Goal: Task Accomplishment & Management: Use online tool/utility

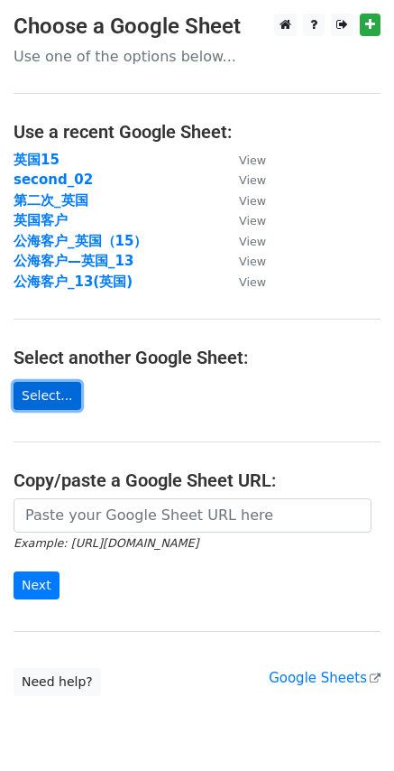
click at [56, 405] on link "Select..." at bounding box center [48, 396] width 68 height 28
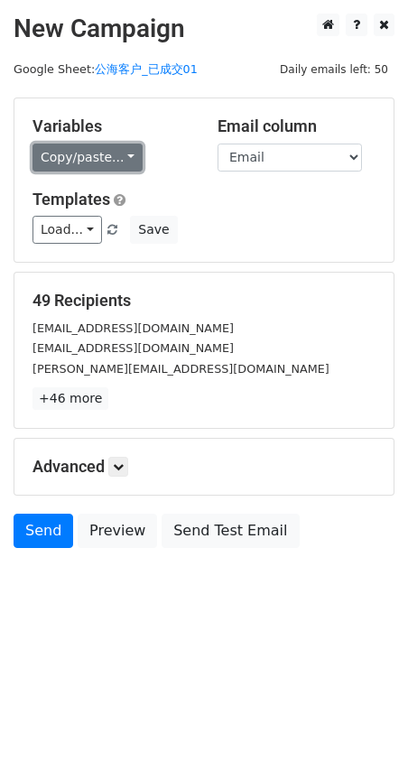
click at [101, 149] on link "Copy/paste..." at bounding box center [87, 157] width 110 height 28
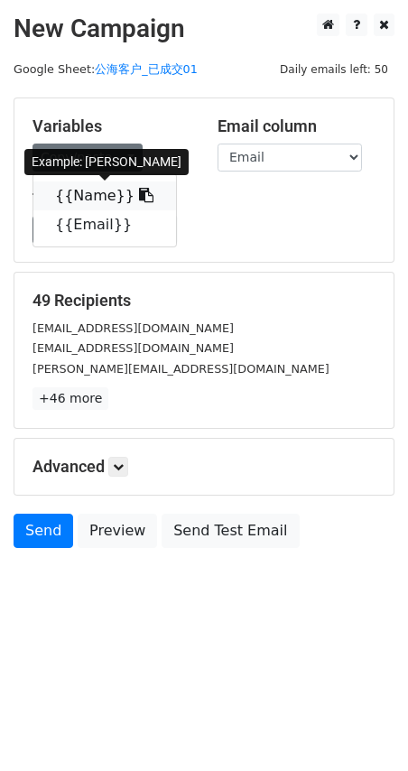
click at [118, 192] on link "{{Name}}" at bounding box center [104, 195] width 143 height 29
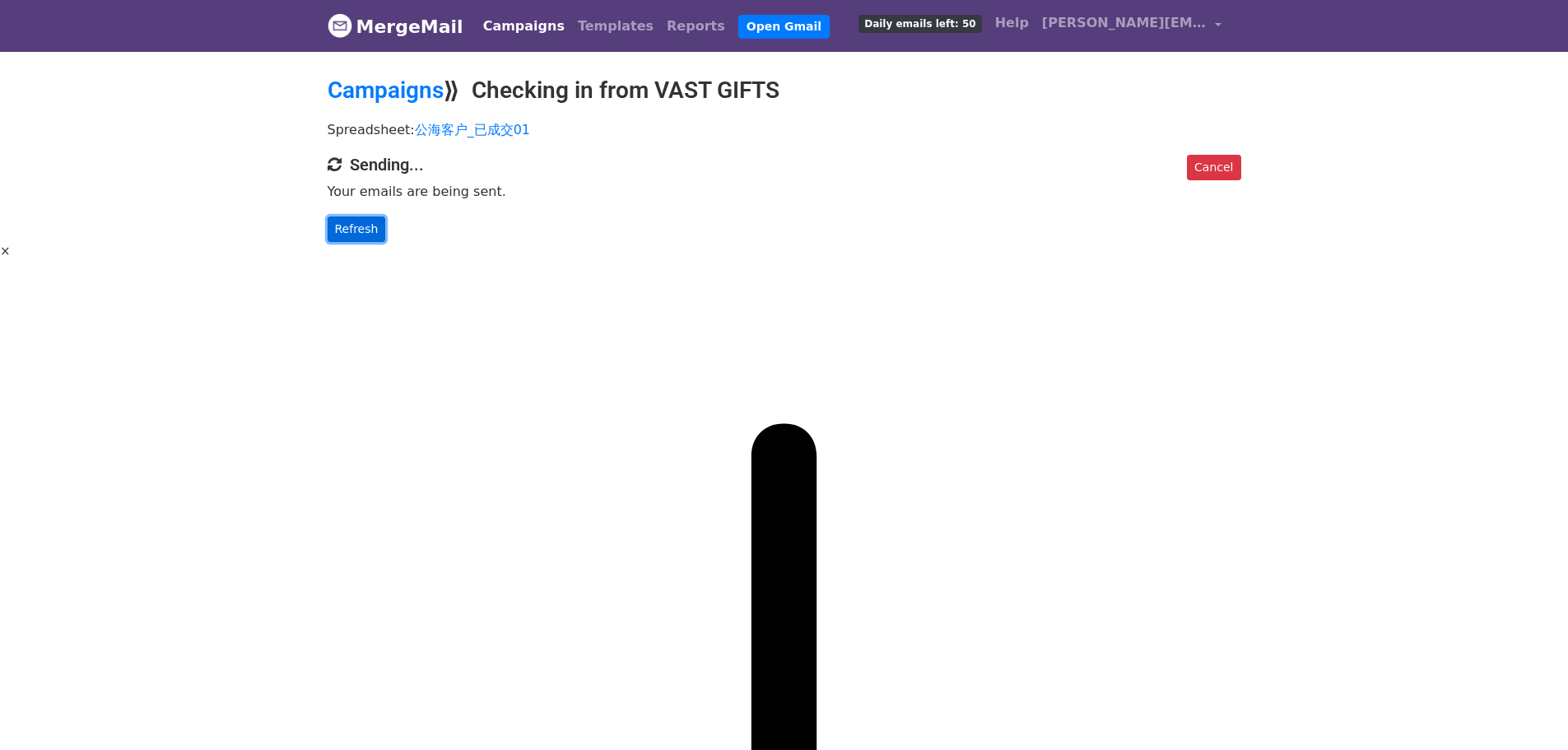
click at [365, 226] on link "Refresh" at bounding box center [357, 229] width 58 height 26
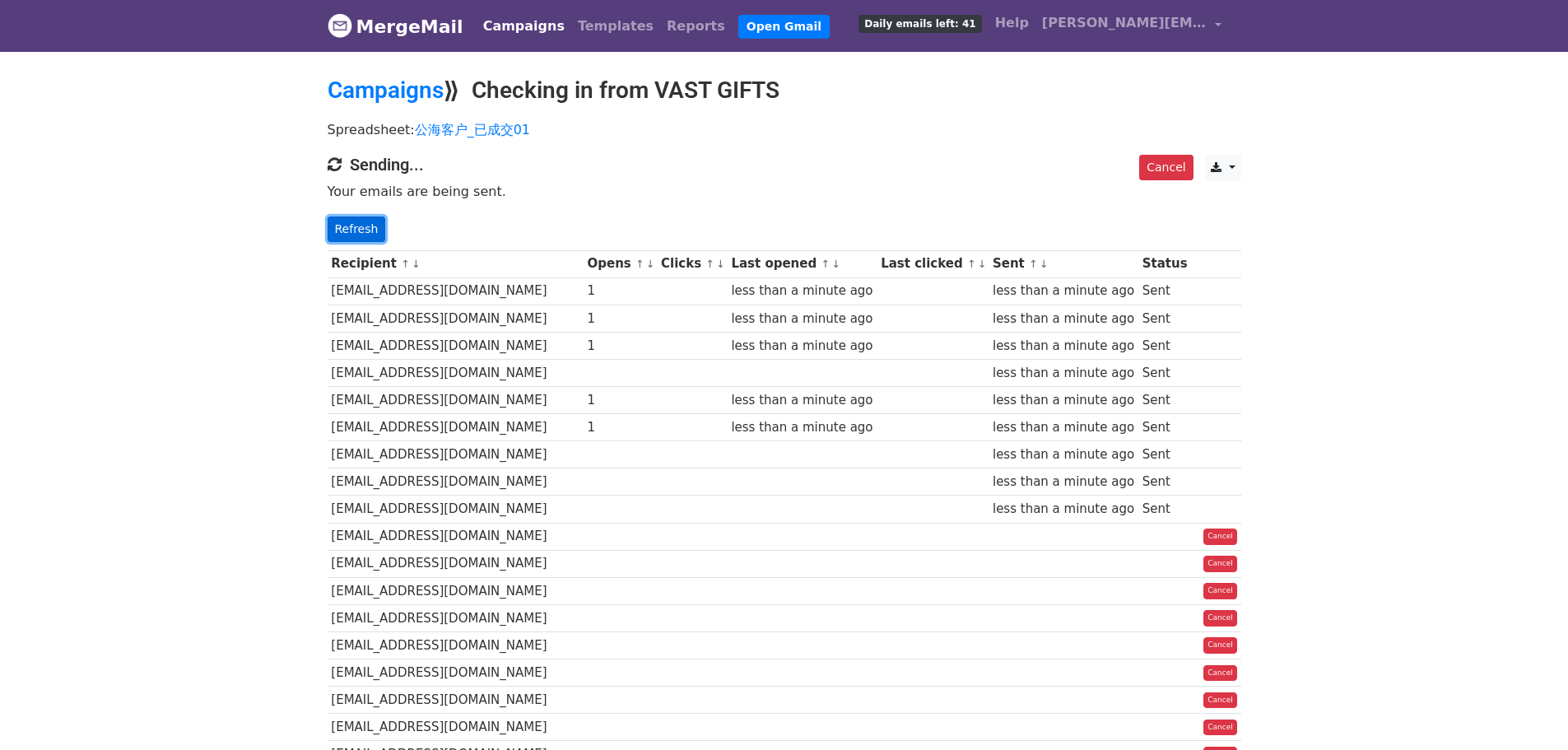
click at [360, 227] on link "Refresh" at bounding box center [357, 229] width 58 height 26
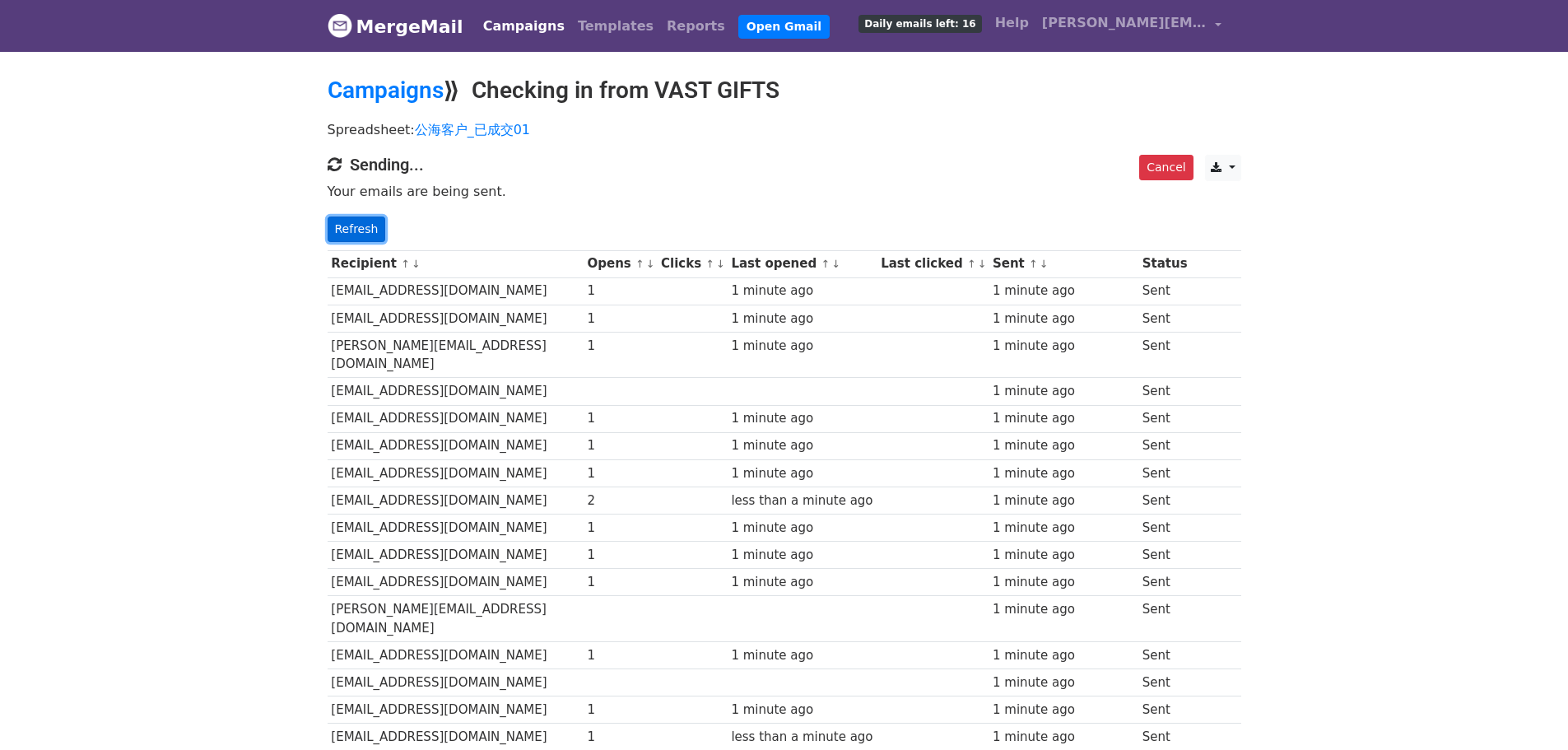
click at [382, 225] on link "Refresh" at bounding box center [357, 229] width 58 height 26
click at [377, 230] on link "Refresh" at bounding box center [357, 229] width 58 height 26
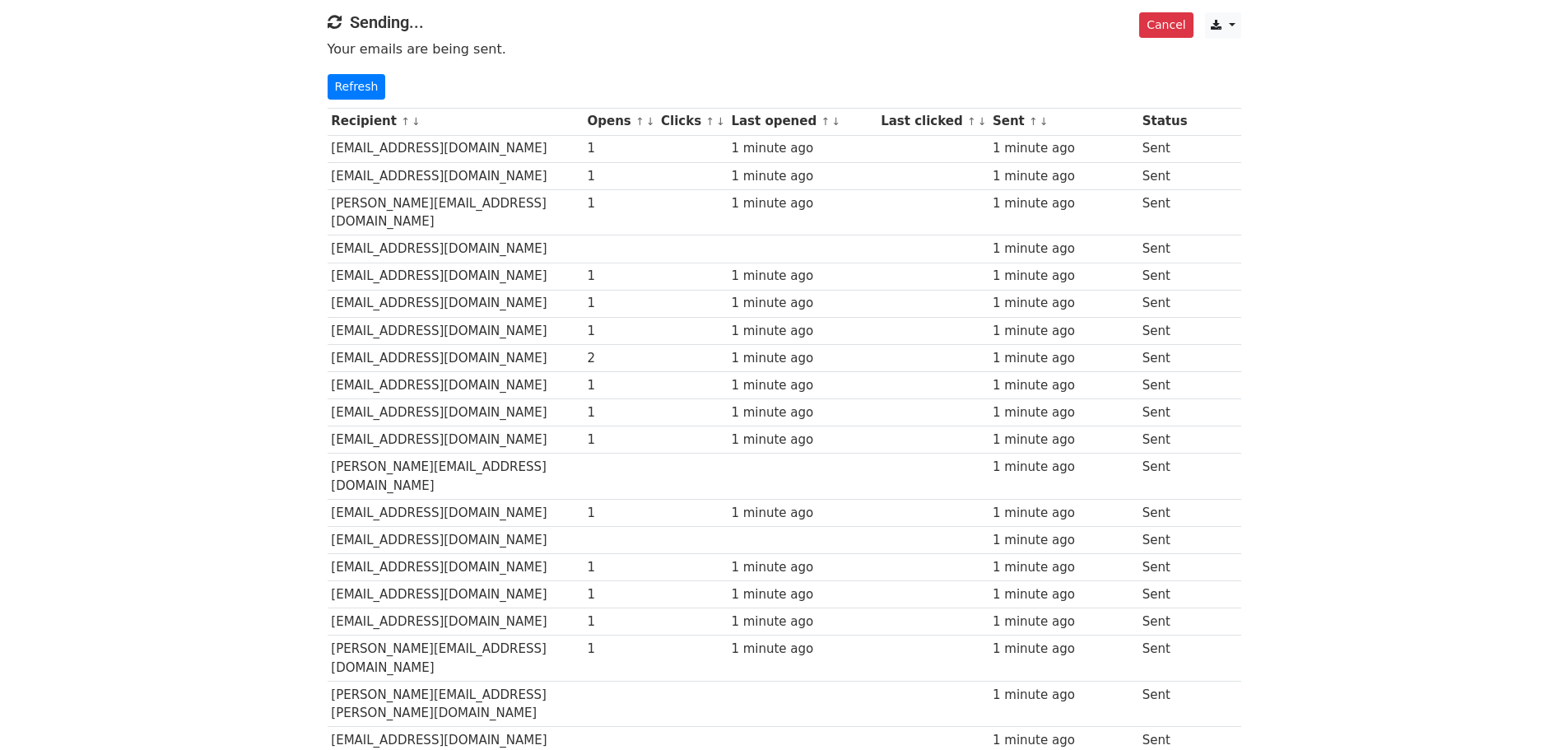
scroll to position [21, 0]
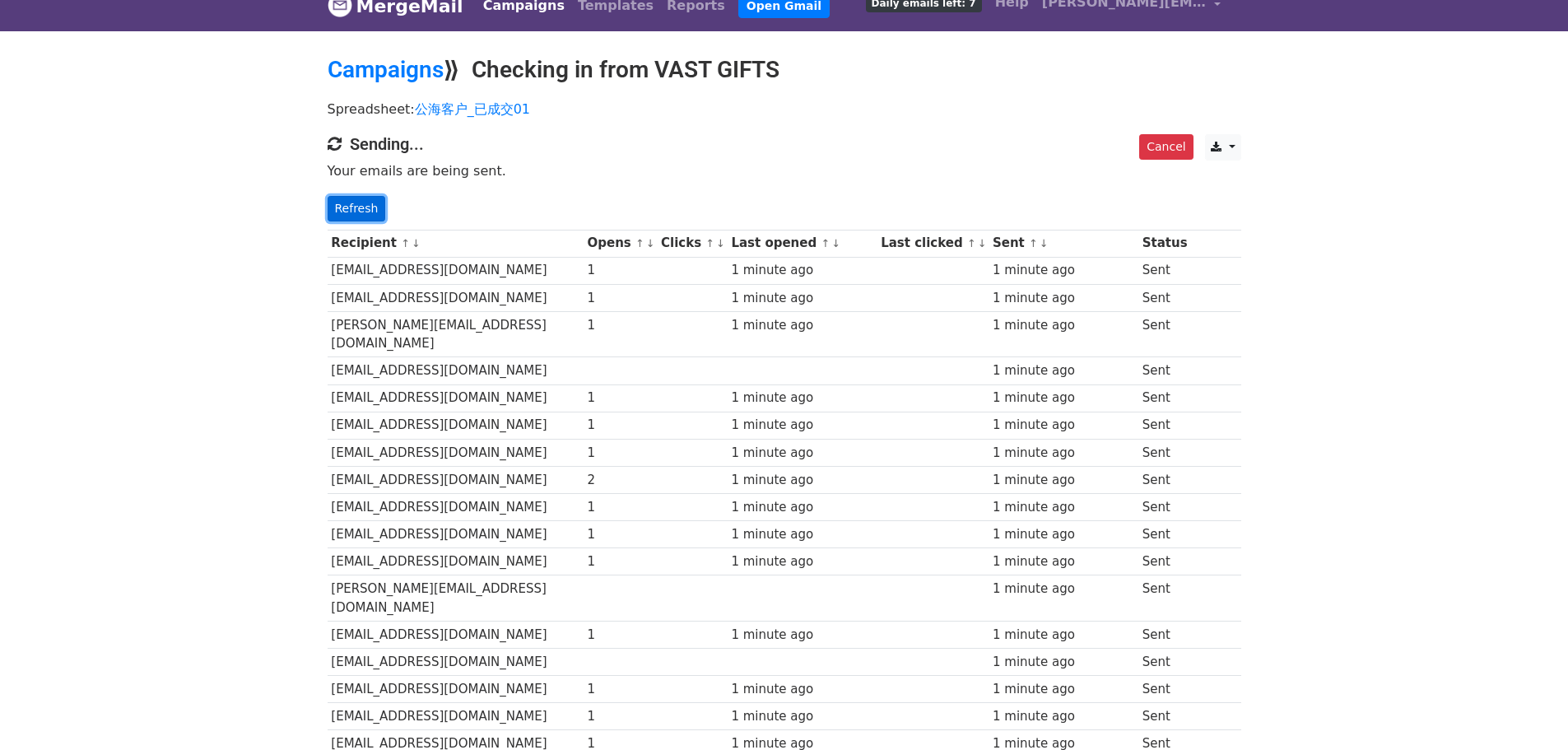
click at [370, 200] on link "Refresh" at bounding box center [357, 209] width 58 height 26
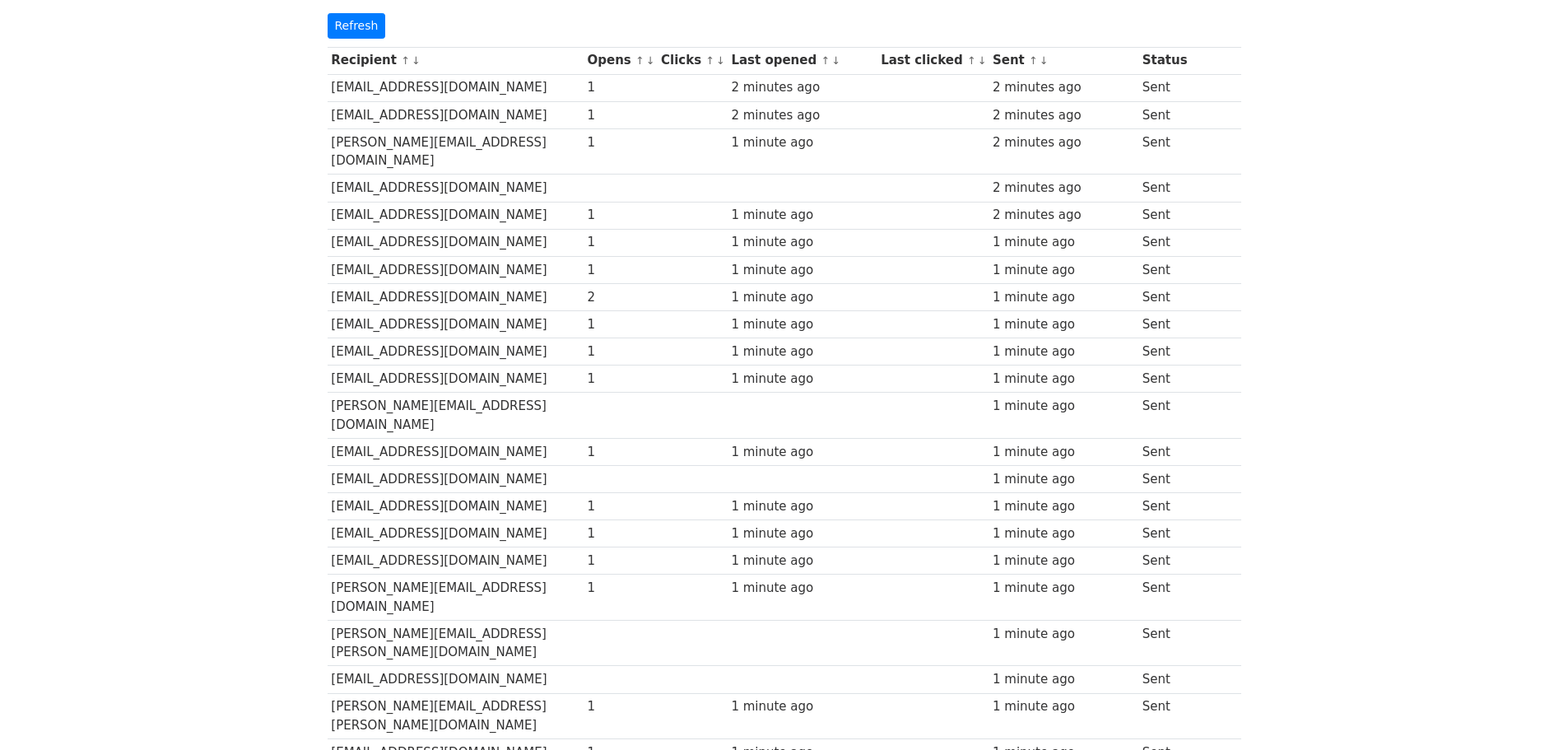
scroll to position [185, 0]
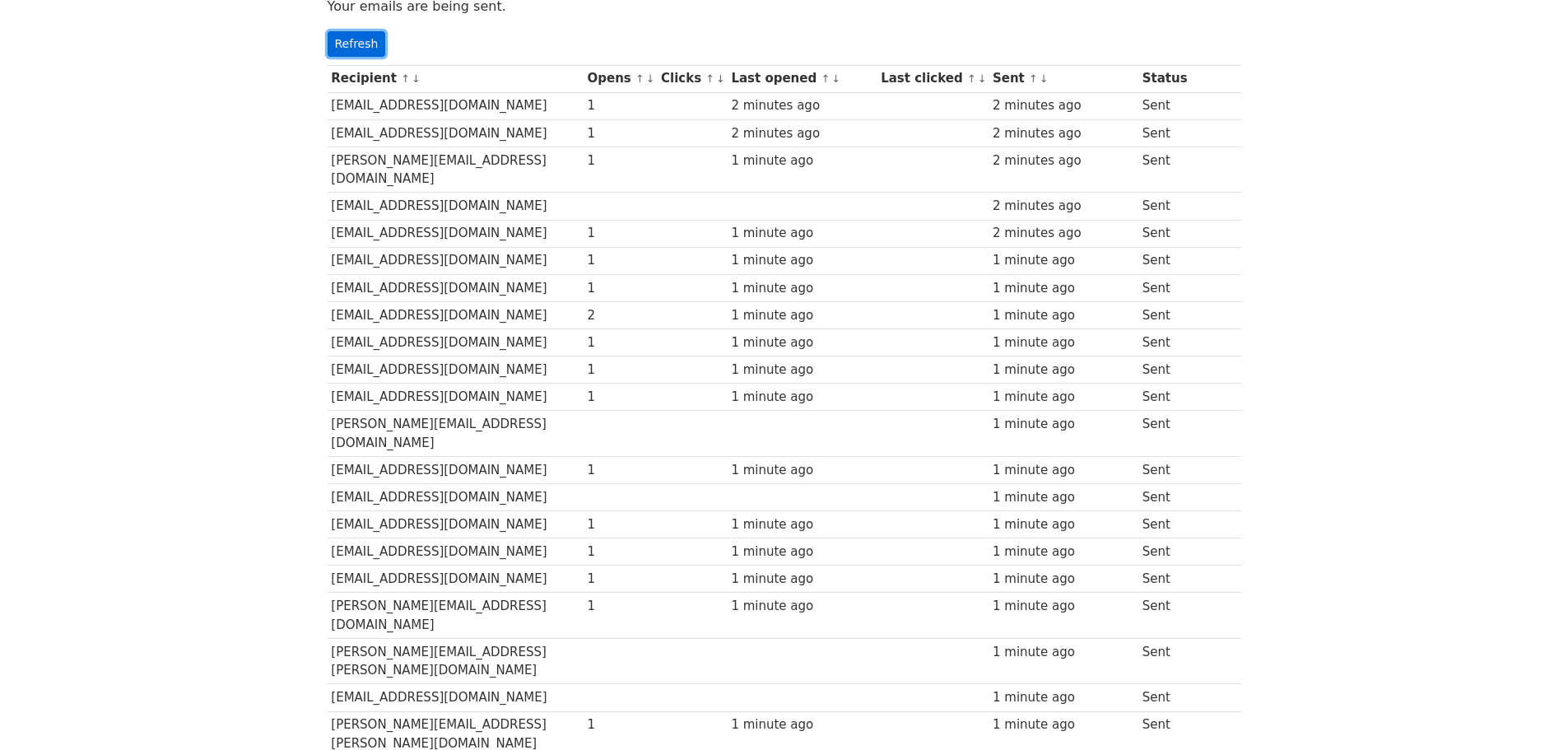
click at [369, 46] on link "Refresh" at bounding box center [357, 44] width 58 height 26
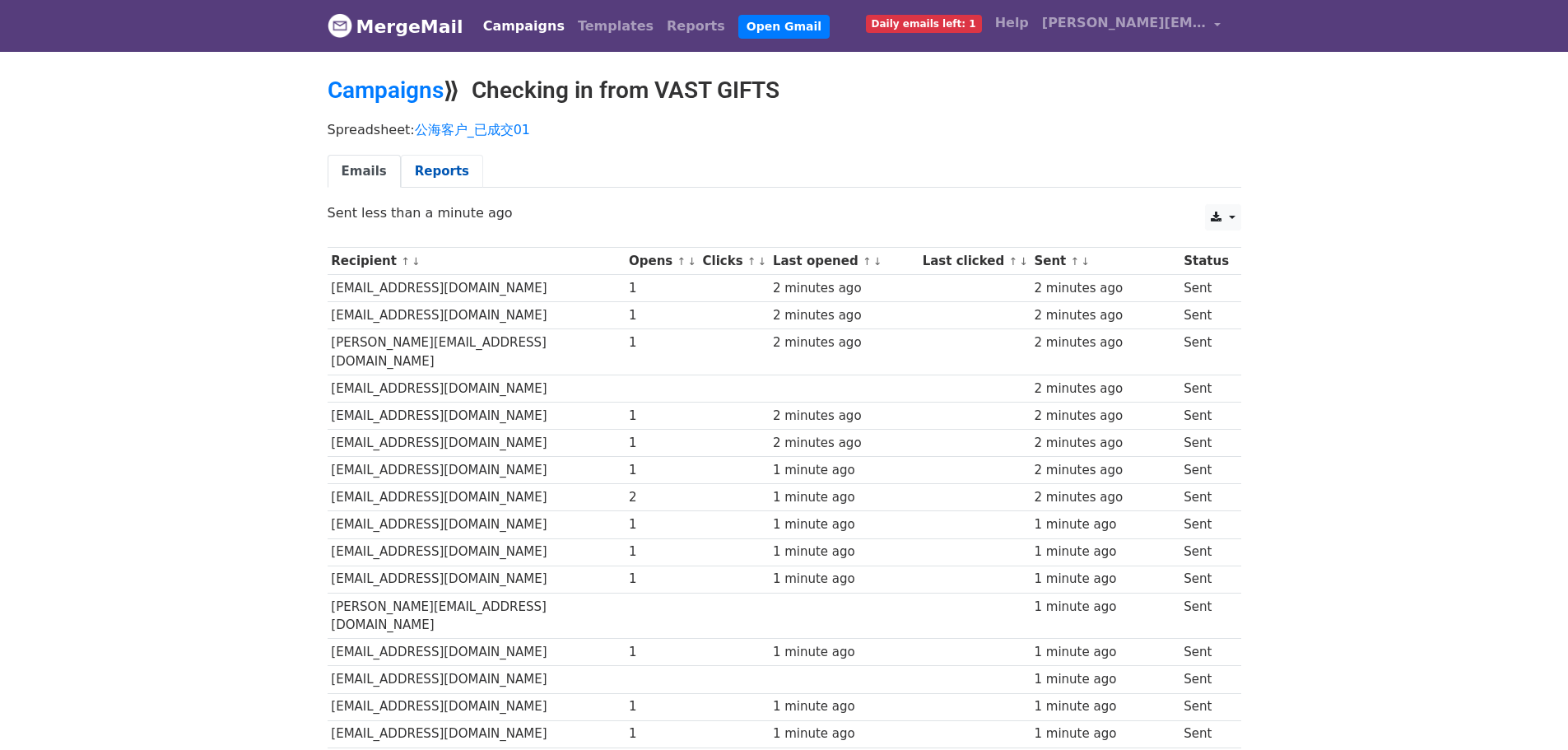
click at [449, 164] on link "Reports" at bounding box center [442, 172] width 82 height 34
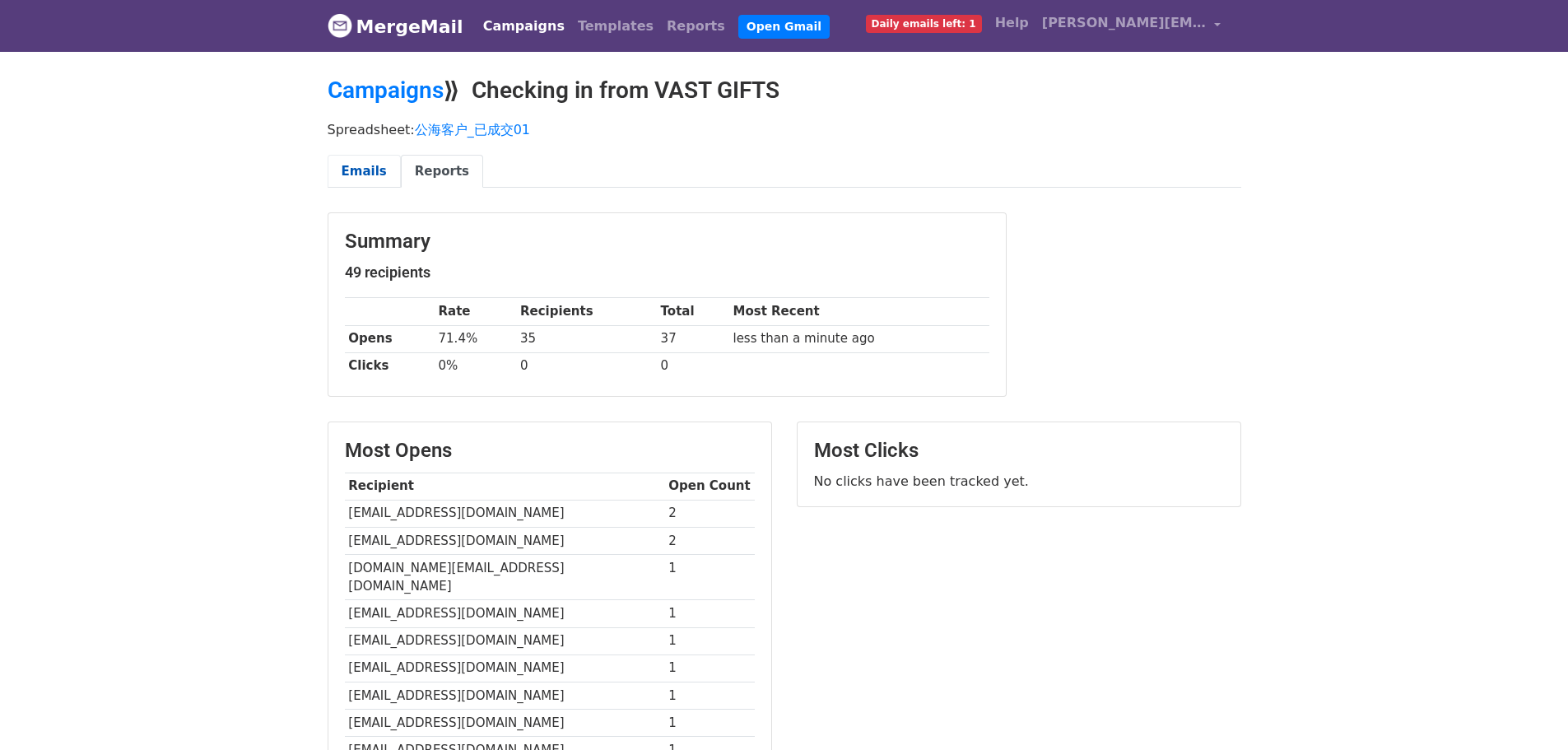
click at [350, 179] on link "Emails" at bounding box center [364, 172] width 73 height 34
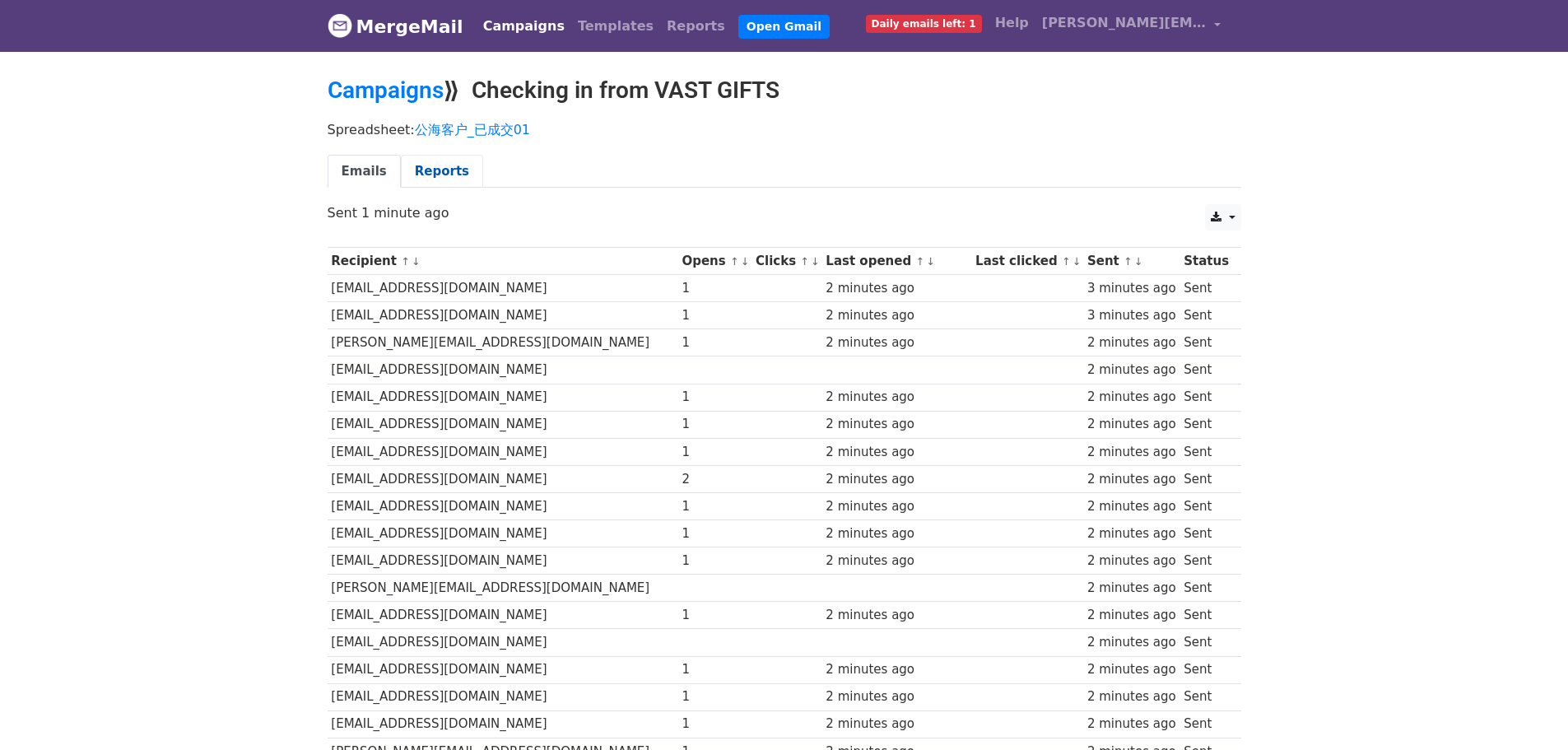
click at [413, 163] on link "Reports" at bounding box center [442, 172] width 82 height 34
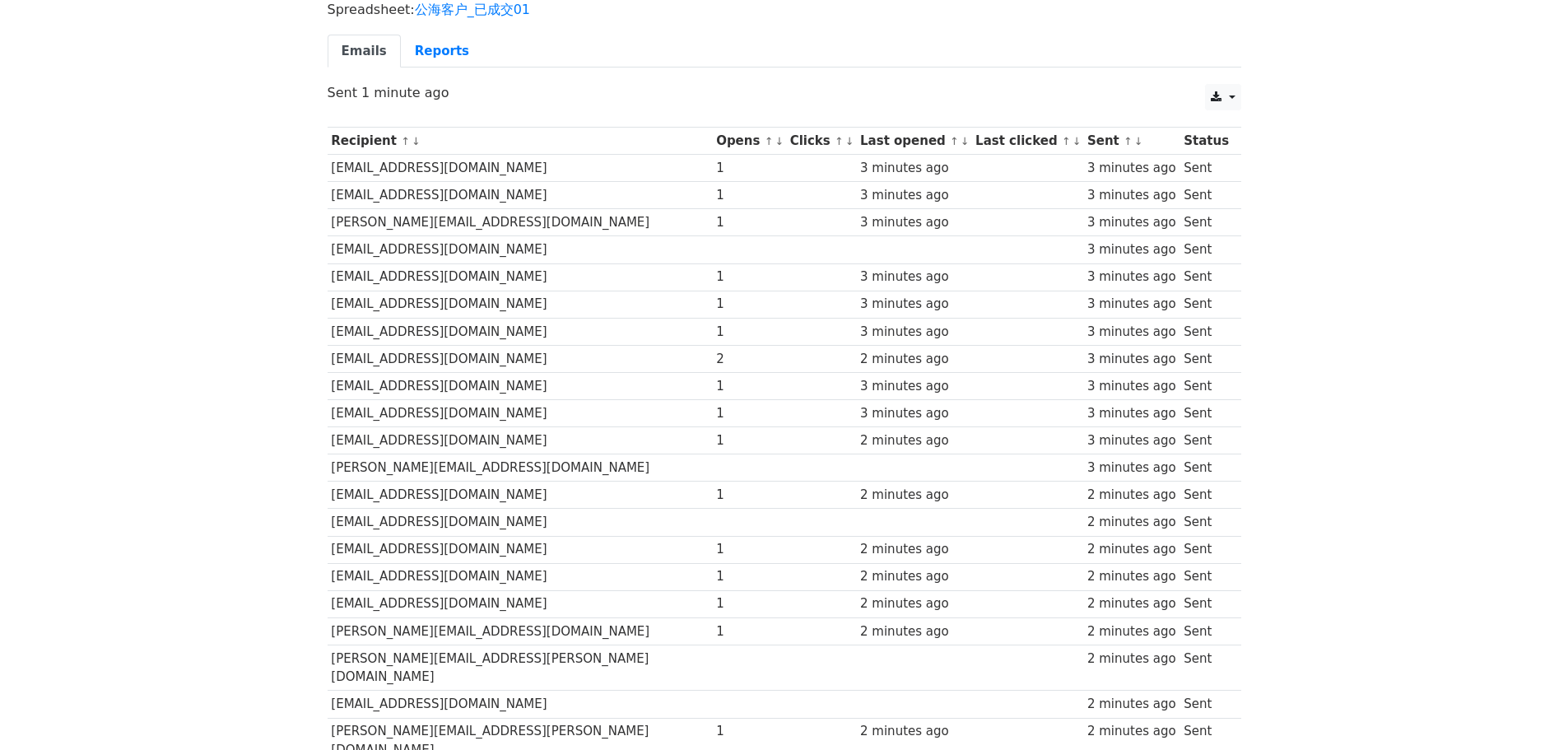
scroll to position [17, 0]
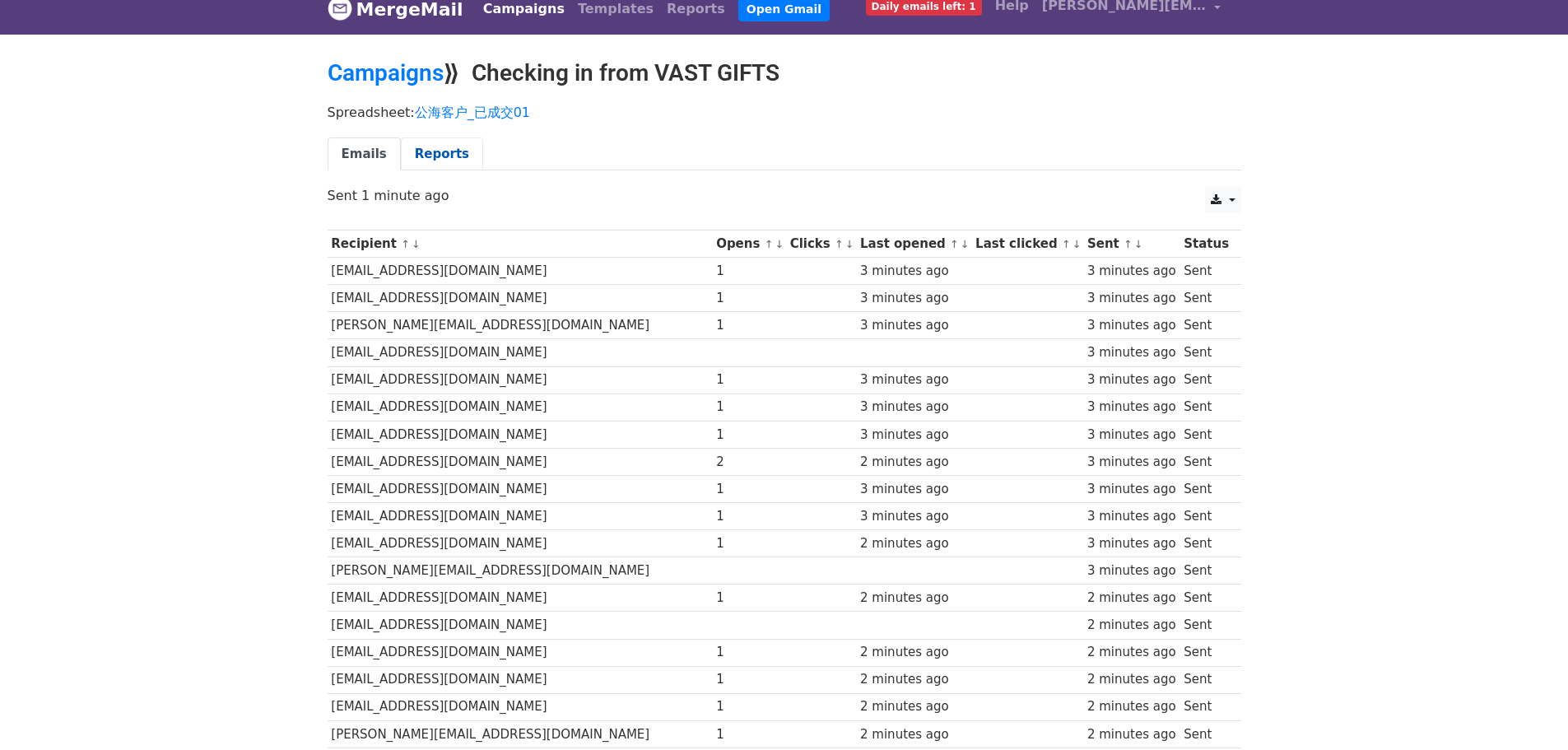
click at [447, 151] on link "Reports" at bounding box center [442, 154] width 82 height 34
